Goal: Contribute content

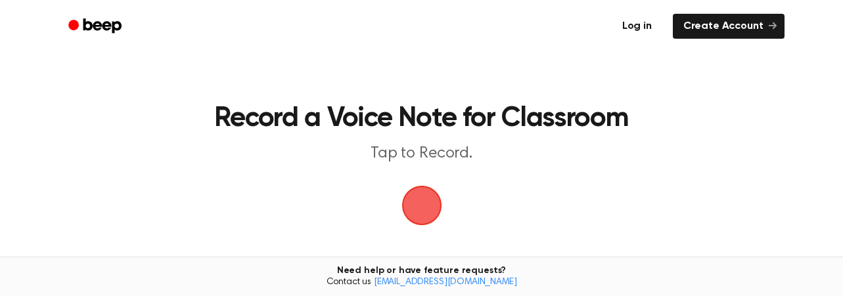
click at [640, 26] on link "Log in" at bounding box center [637, 26] width 56 height 30
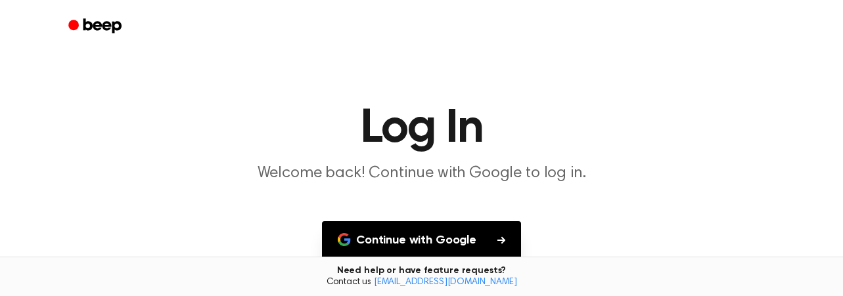
click at [446, 238] on button "Continue with Google" at bounding box center [421, 240] width 199 height 39
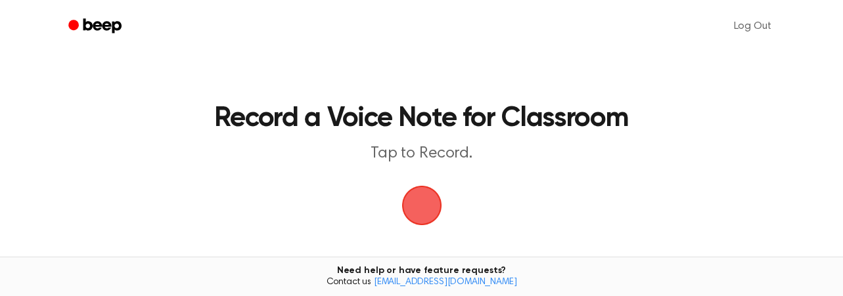
click at [420, 204] on span "button" at bounding box center [421, 205] width 37 height 37
click at [421, 199] on span "button" at bounding box center [421, 205] width 37 height 37
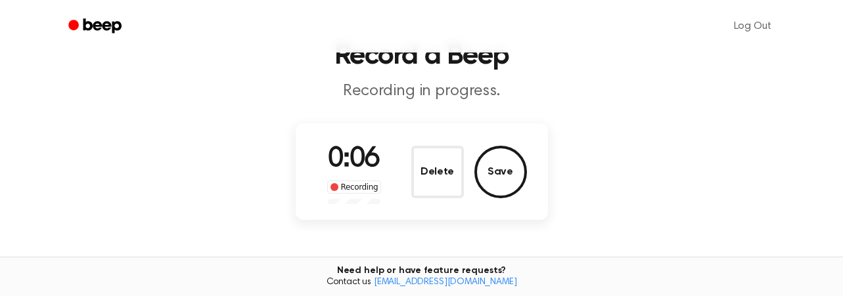
scroll to position [66, 0]
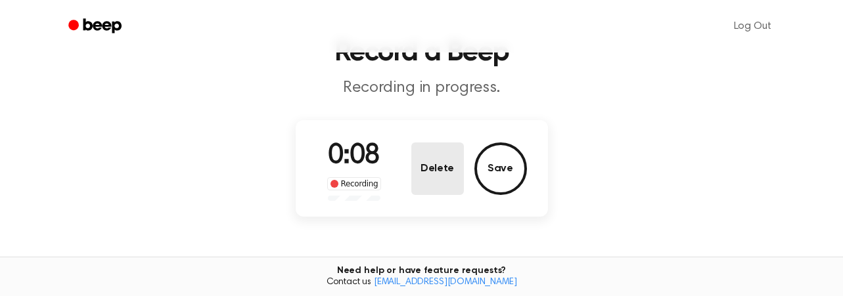
click at [439, 165] on button "Delete" at bounding box center [437, 169] width 53 height 53
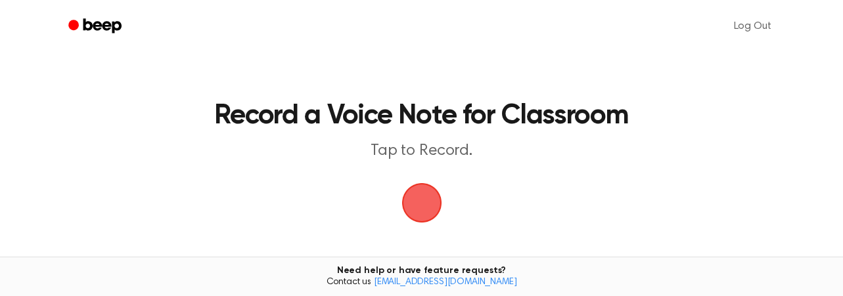
scroll to position [0, 0]
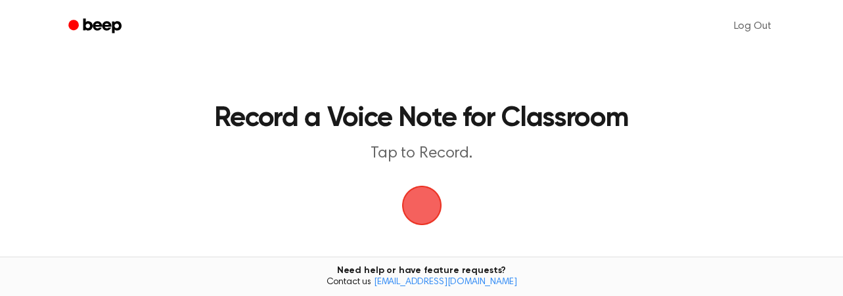
click at [431, 213] on span "button" at bounding box center [421, 206] width 40 height 40
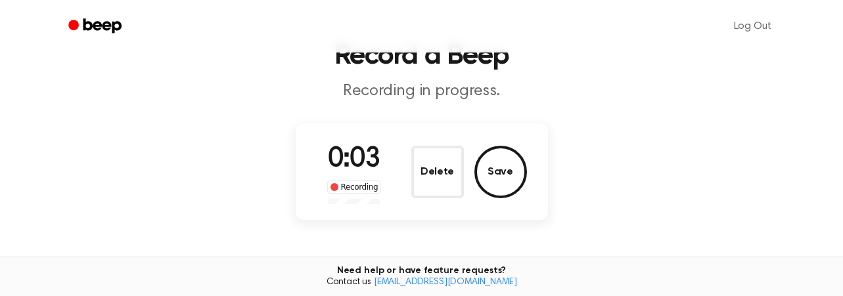
scroll to position [66, 0]
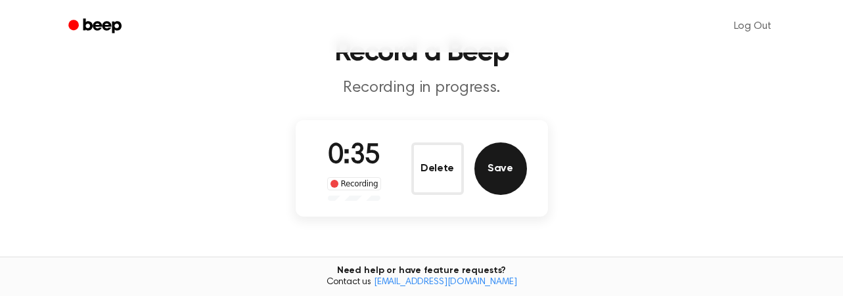
click at [499, 165] on button "Save" at bounding box center [500, 169] width 53 height 53
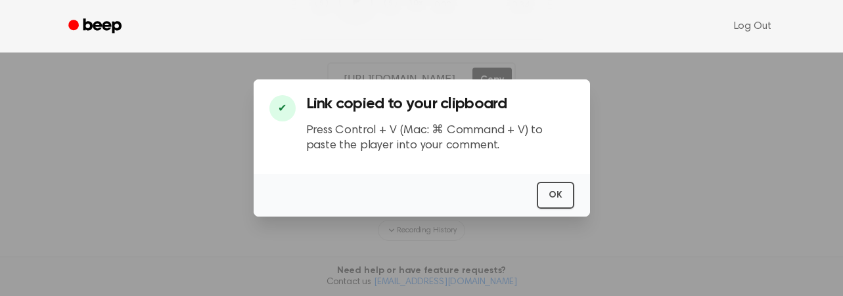
scroll to position [244, 0]
click at [560, 200] on button "OK" at bounding box center [555, 195] width 37 height 27
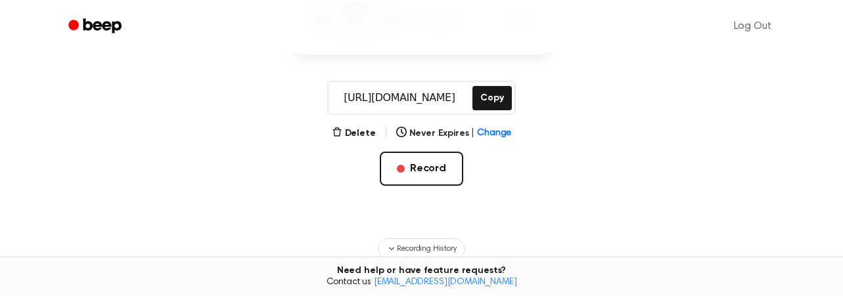
scroll to position [113, 0]
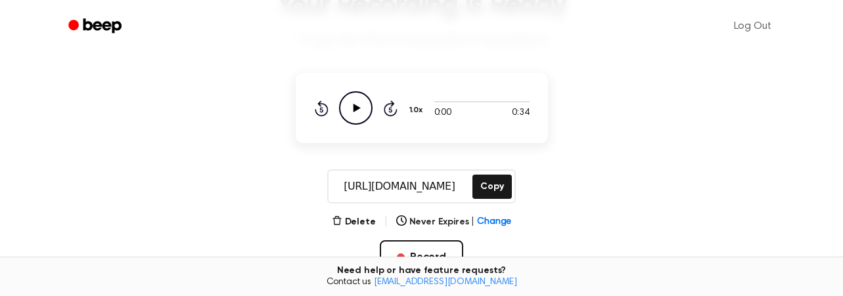
click at [351, 107] on icon "Play Audio" at bounding box center [355, 107] width 33 height 33
click at [353, 108] on icon at bounding box center [356, 108] width 6 height 9
click at [353, 108] on icon at bounding box center [356, 108] width 7 height 9
click at [460, 102] on div at bounding box center [481, 101] width 95 height 11
click at [359, 106] on icon "Pause Audio" at bounding box center [355, 107] width 33 height 33
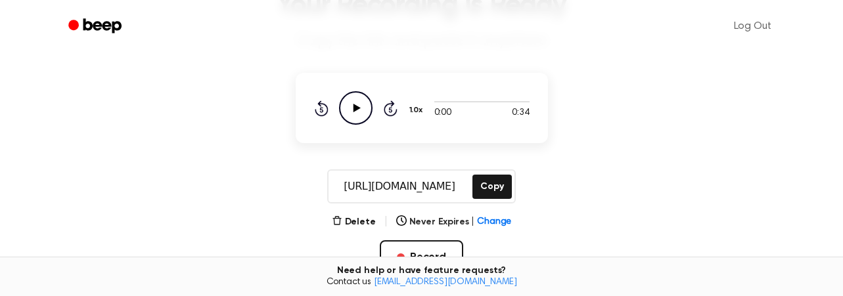
click at [359, 106] on icon "Play Audio" at bounding box center [355, 107] width 33 height 33
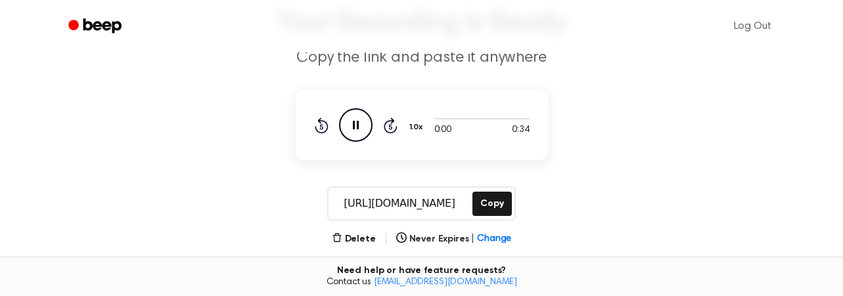
scroll to position [99, 0]
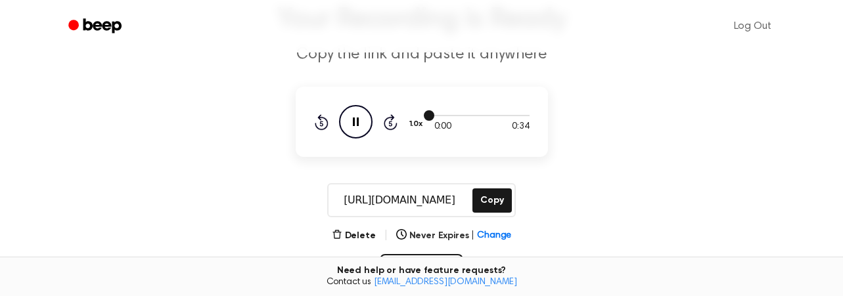
click at [487, 118] on div at bounding box center [481, 115] width 95 height 11
click at [486, 116] on div at bounding box center [481, 115] width 95 height 1
drag, startPoint x: 426, startPoint y: 112, endPoint x: 437, endPoint y: 114, distance: 12.0
click at [437, 114] on div "0:00 0:34 1.0x Rewind 5 seconds Pause Audio Skip 5 seconds" at bounding box center [421, 121] width 215 height 33
click at [450, 96] on div "0:00 0:34 1.0x Rewind 5 seconds Pause Audio Skip 5 seconds" at bounding box center [422, 122] width 252 height 70
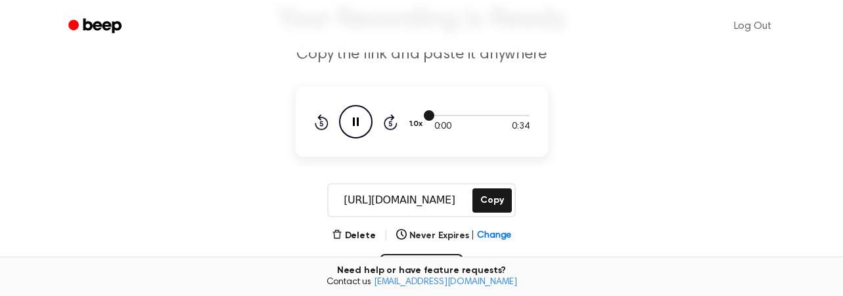
drag, startPoint x: 433, startPoint y: 113, endPoint x: 498, endPoint y: 117, distance: 65.1
click at [498, 117] on div at bounding box center [481, 115] width 95 height 11
click at [352, 119] on icon "Pause Audio" at bounding box center [355, 121] width 33 height 33
click at [352, 119] on icon "Play Audio" at bounding box center [355, 121] width 33 height 33
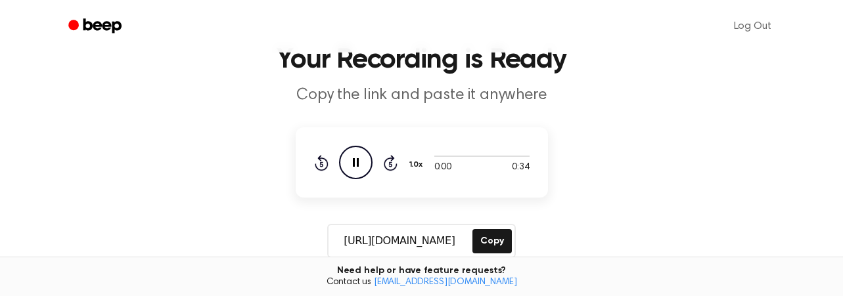
scroll to position [33, 0]
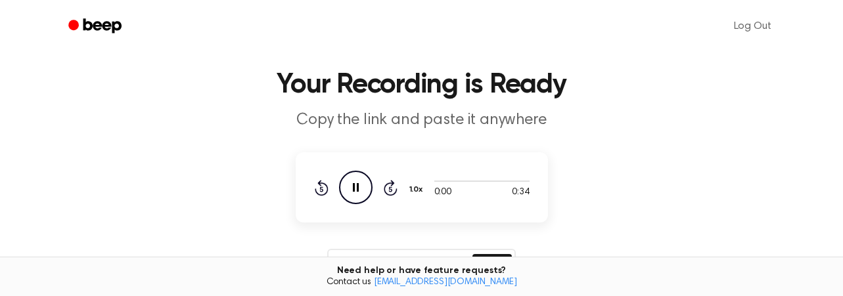
click at [365, 182] on icon "Pause Audio" at bounding box center [355, 187] width 33 height 33
click at [365, 182] on icon "Play Audio" at bounding box center [355, 187] width 33 height 33
click at [365, 182] on icon "Pause Audio" at bounding box center [355, 187] width 33 height 33
click at [365, 182] on icon "Play Audio" at bounding box center [355, 187] width 33 height 33
click at [365, 182] on icon "Pause Audio" at bounding box center [355, 187] width 33 height 33
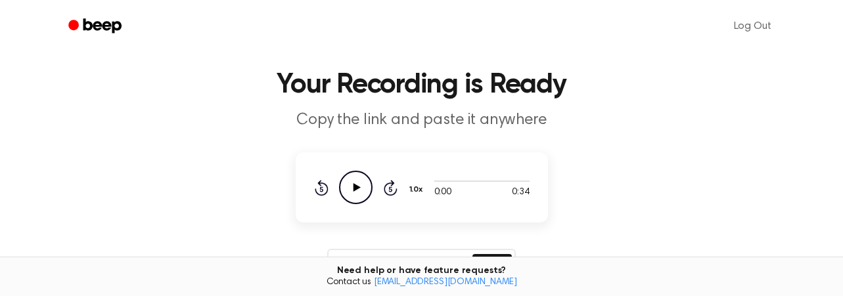
click at [356, 187] on icon at bounding box center [356, 187] width 7 height 9
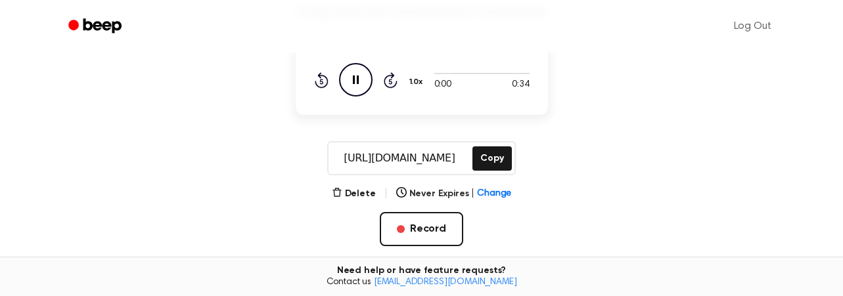
scroll to position [132, 0]
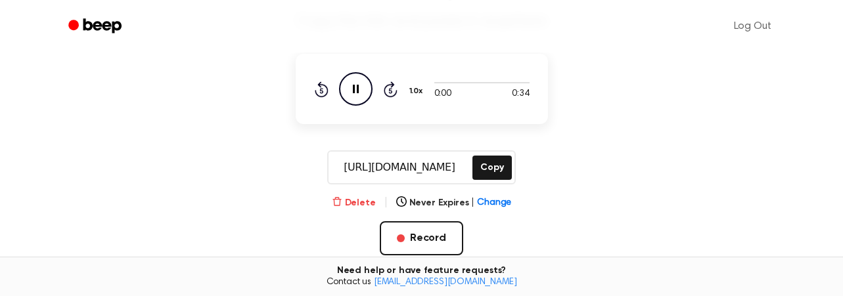
click at [360, 202] on button "Delete" at bounding box center [354, 203] width 44 height 14
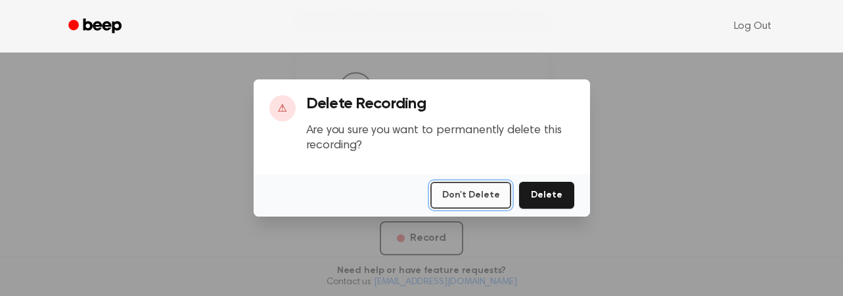
click at [489, 196] on button "Don't Delete" at bounding box center [470, 195] width 81 height 27
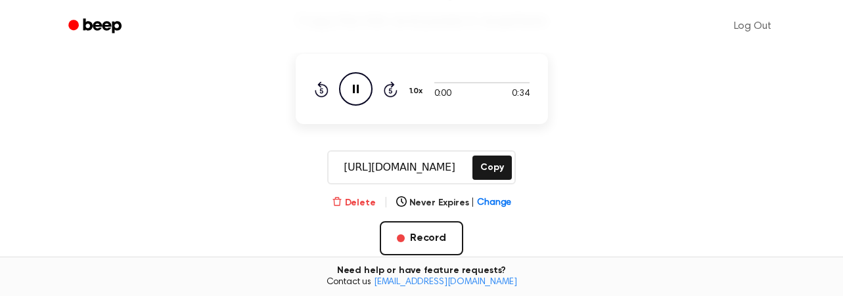
click at [361, 200] on button "Delete" at bounding box center [354, 203] width 44 height 14
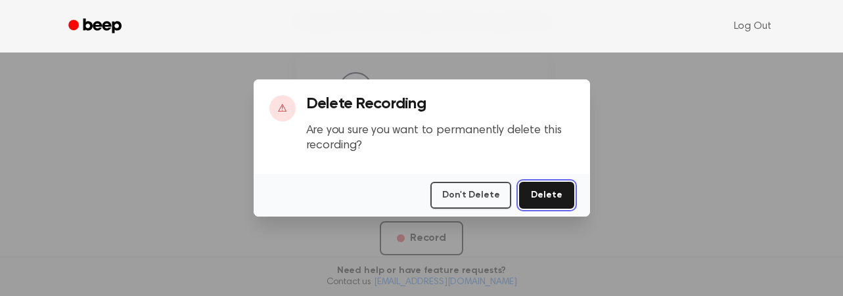
click at [550, 196] on button "Delete" at bounding box center [546, 195] width 55 height 27
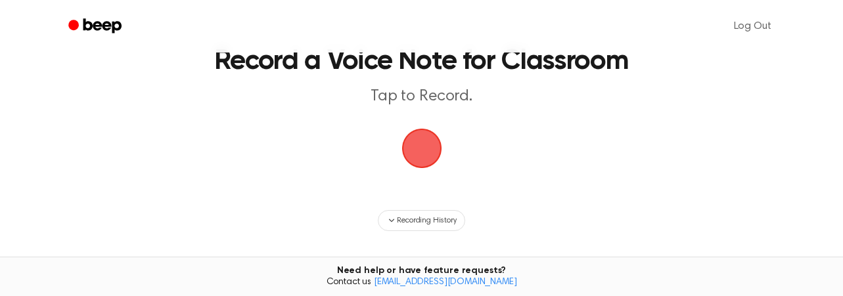
scroll to position [201, 0]
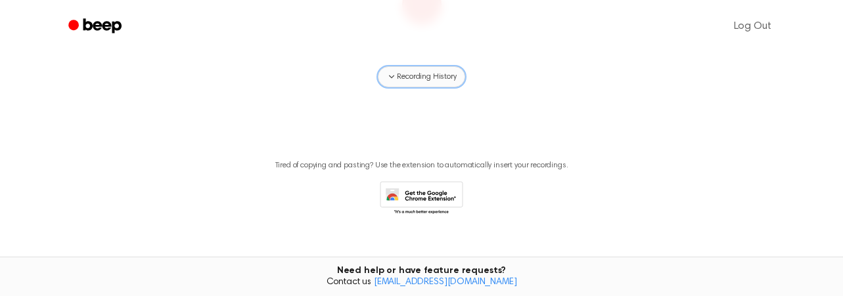
click at [392, 79] on icon "button" at bounding box center [391, 77] width 11 height 11
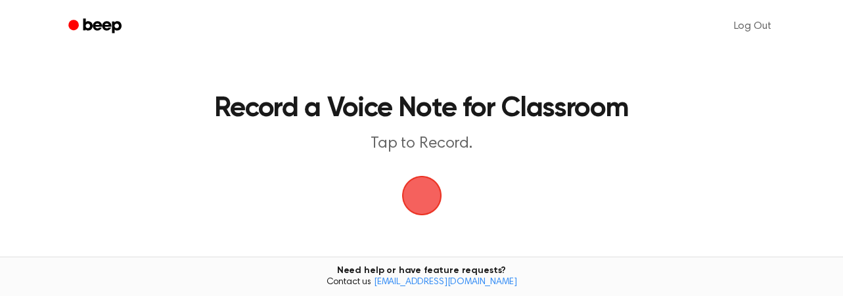
scroll to position [4, 0]
